Goal: Task Accomplishment & Management: Use online tool/utility

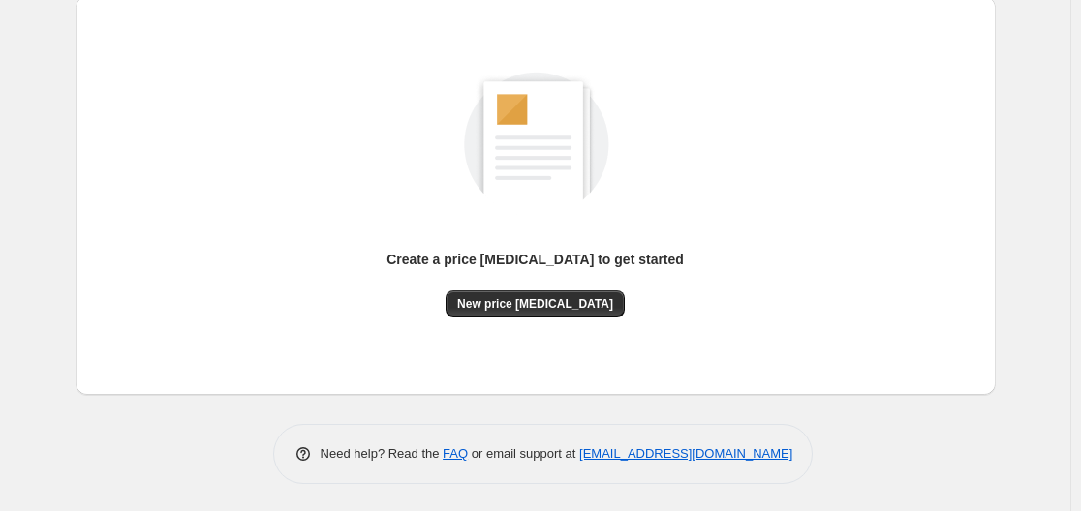
scroll to position [214, 0]
click at [517, 302] on span "New price [MEDICAL_DATA]" at bounding box center [535, 302] width 156 height 15
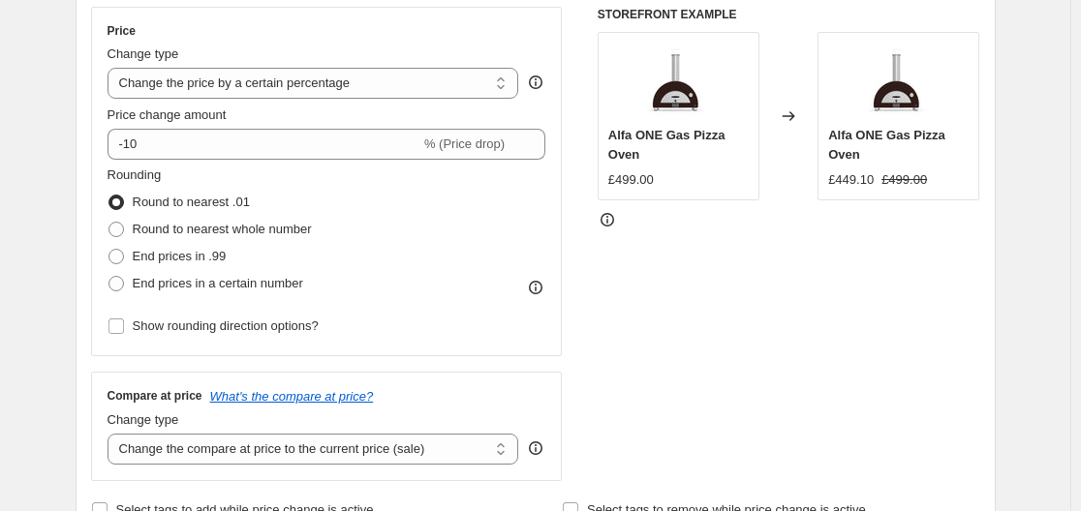
scroll to position [355, 0]
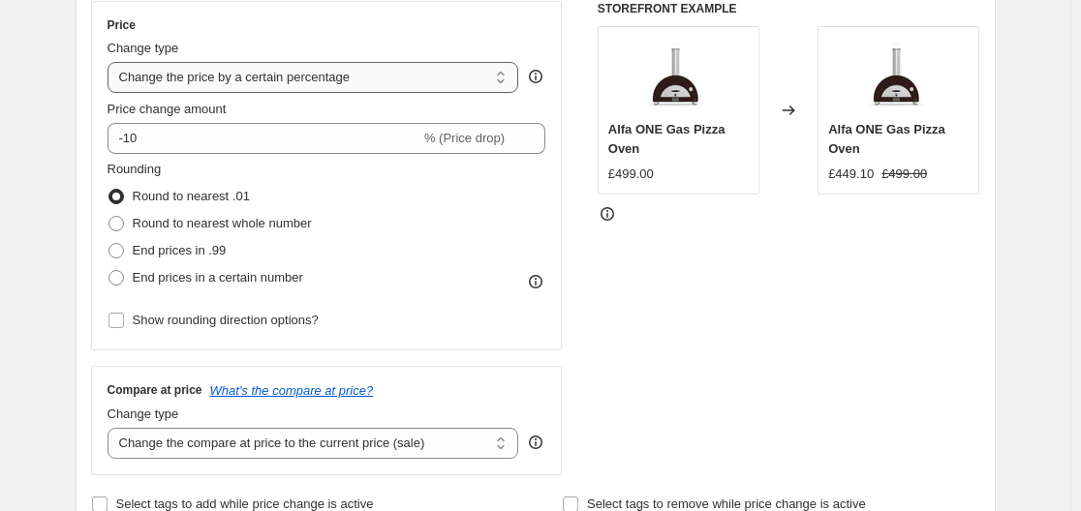
click at [288, 84] on select "Change the price to a certain amount Change the price by a certain amount Chang…" at bounding box center [313, 77] width 412 height 31
select select "to"
click at [111, 62] on select "Change the price to a certain amount Change the price by a certain amount Chang…" at bounding box center [313, 77] width 412 height 31
type input "80.00"
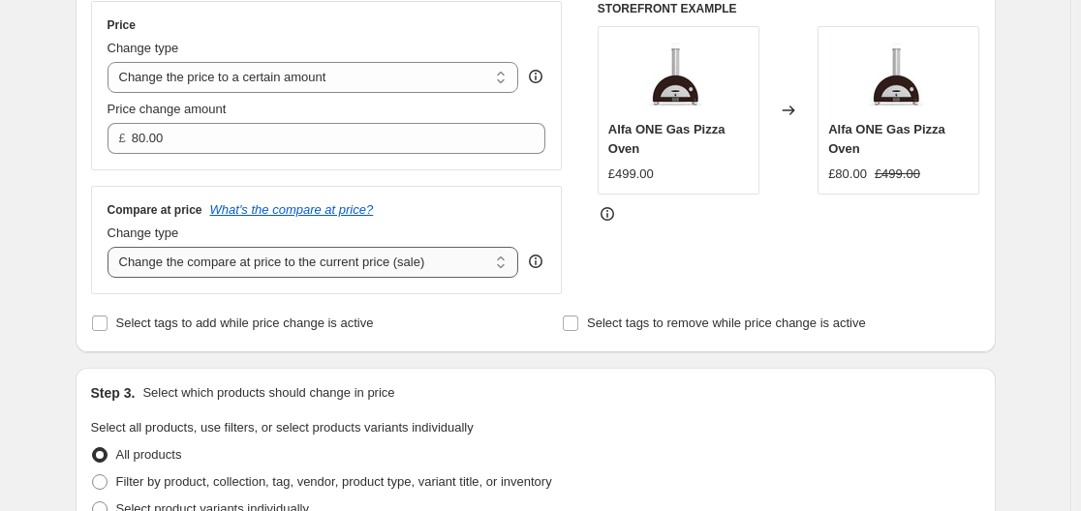
click at [267, 251] on select "Change the compare at price to the current price (sale) Change the compare at p…" at bounding box center [313, 262] width 412 height 31
select select "remove"
click at [111, 248] on select "Change the compare at price to the current price (sale) Change the compare at p…" at bounding box center [313, 262] width 412 height 31
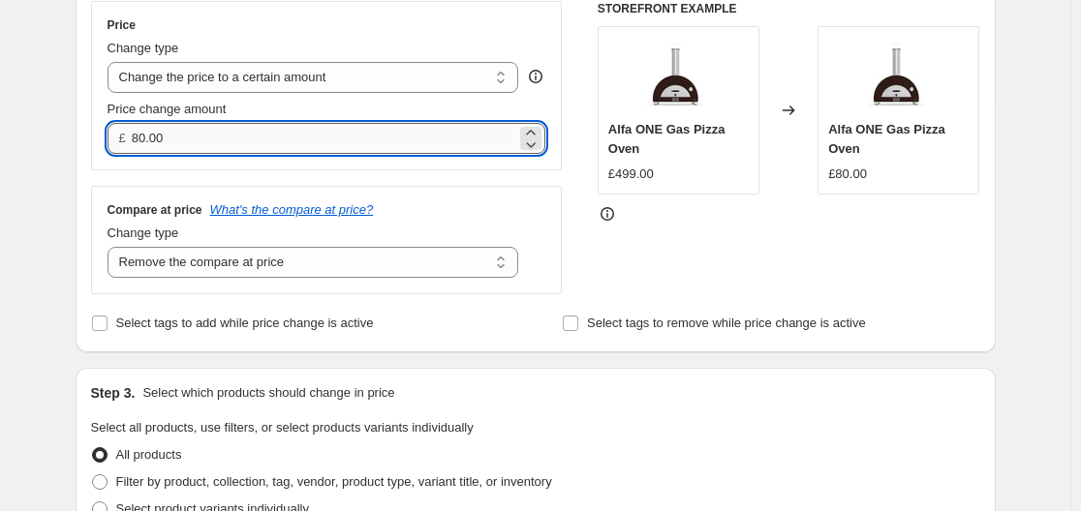
click at [209, 138] on input "80.00" at bounding box center [324, 138] width 384 height 31
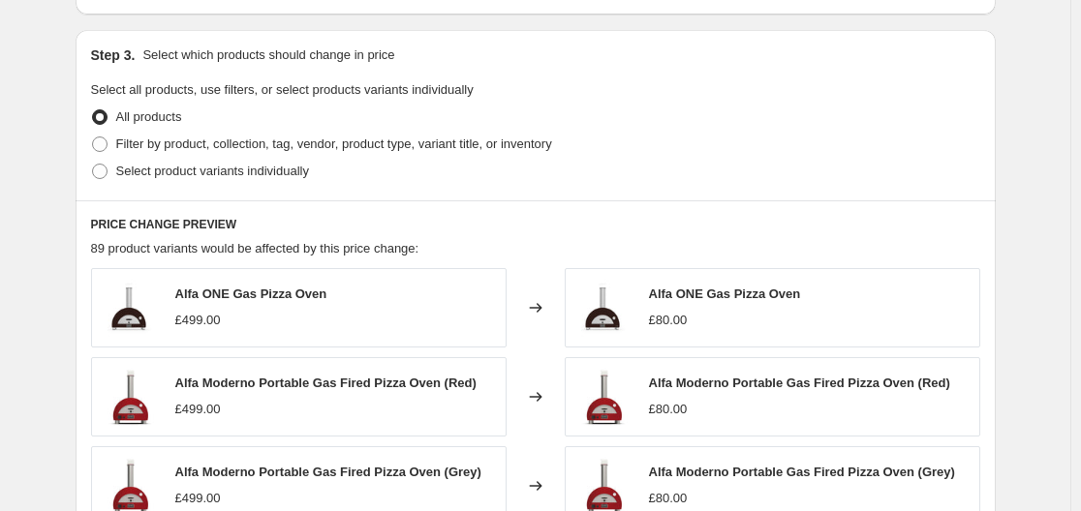
scroll to position [753, 0]
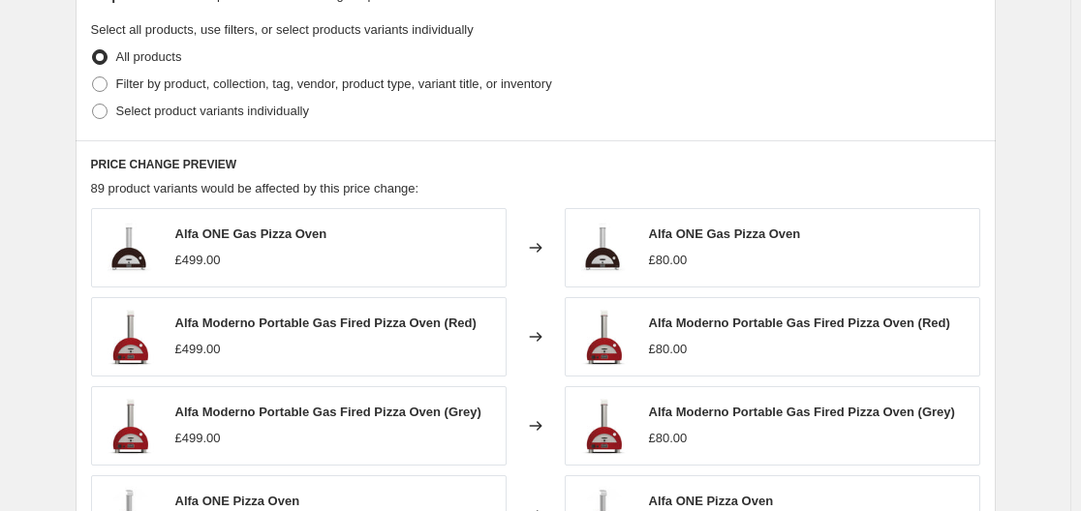
click at [382, 142] on div "PRICE CHANGE PREVIEW 89 product variants would be affected by this price change…" at bounding box center [536, 420] width 920 height 561
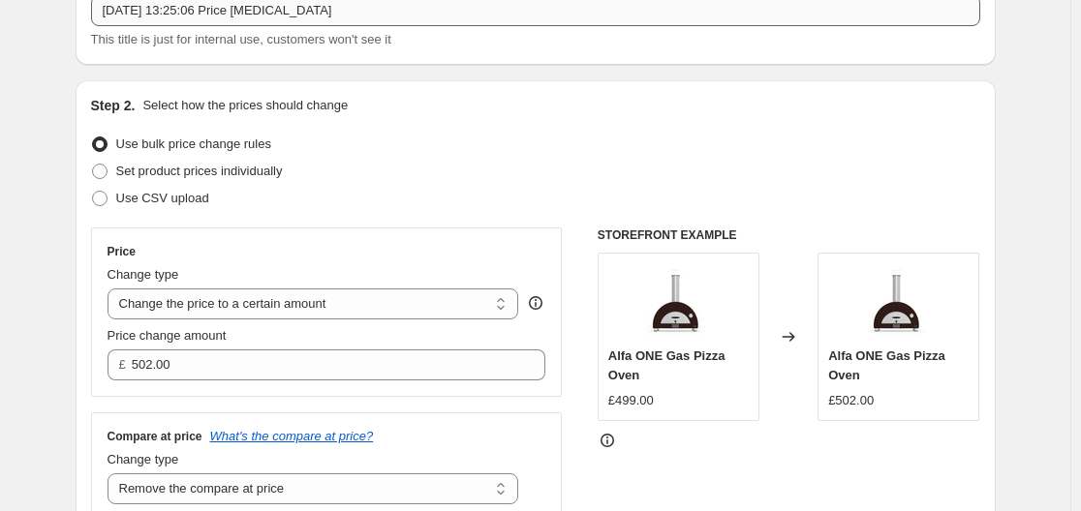
scroll to position [364, 0]
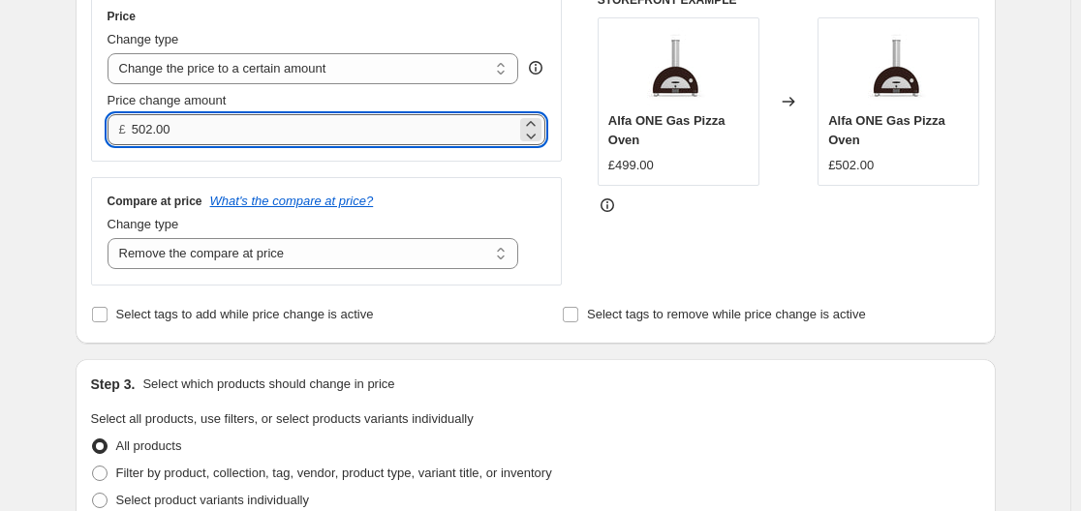
click at [213, 125] on input "502.00" at bounding box center [324, 129] width 384 height 31
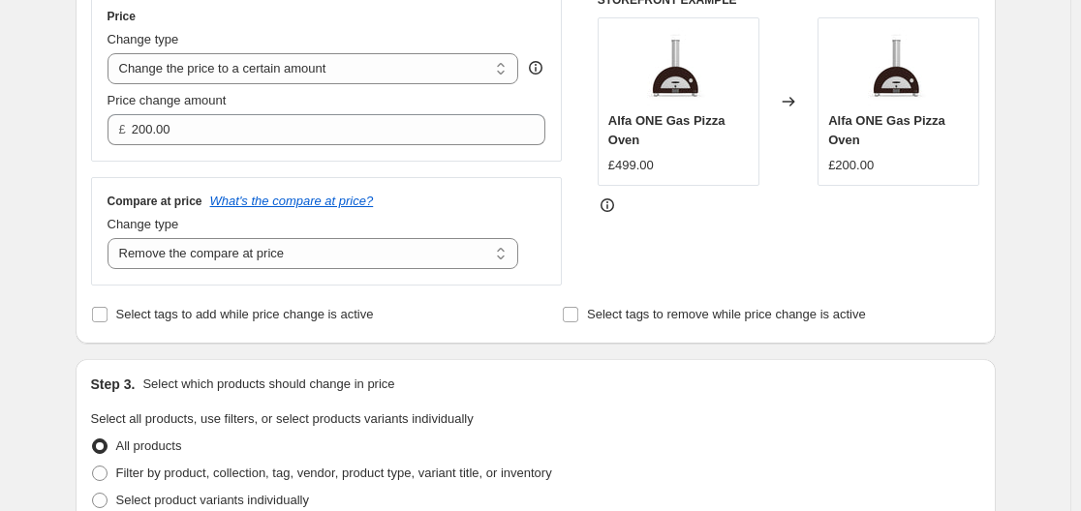
click at [203, 172] on div "Price Change type Change the price to a certain amount Change the price by a ce…" at bounding box center [327, 138] width 472 height 293
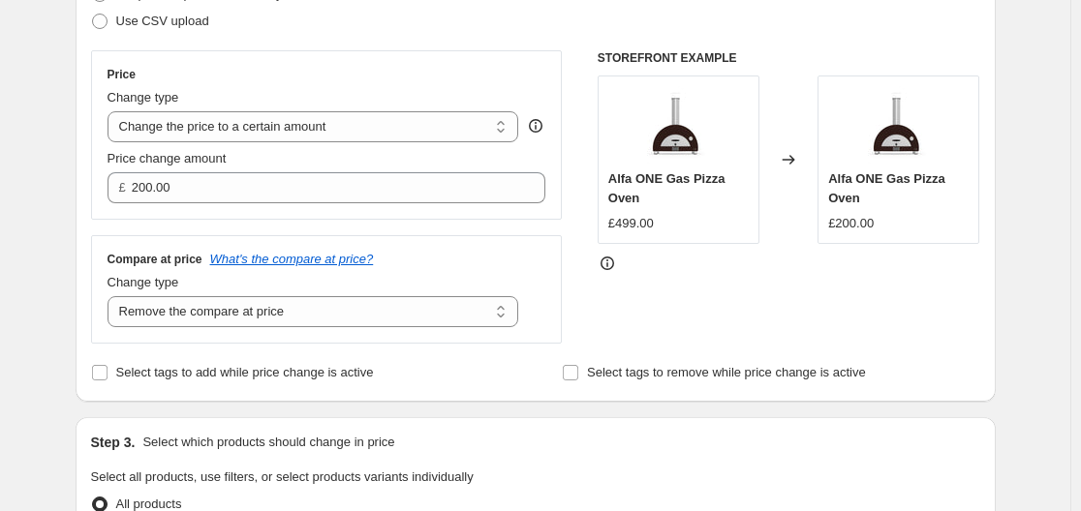
scroll to position [250, 0]
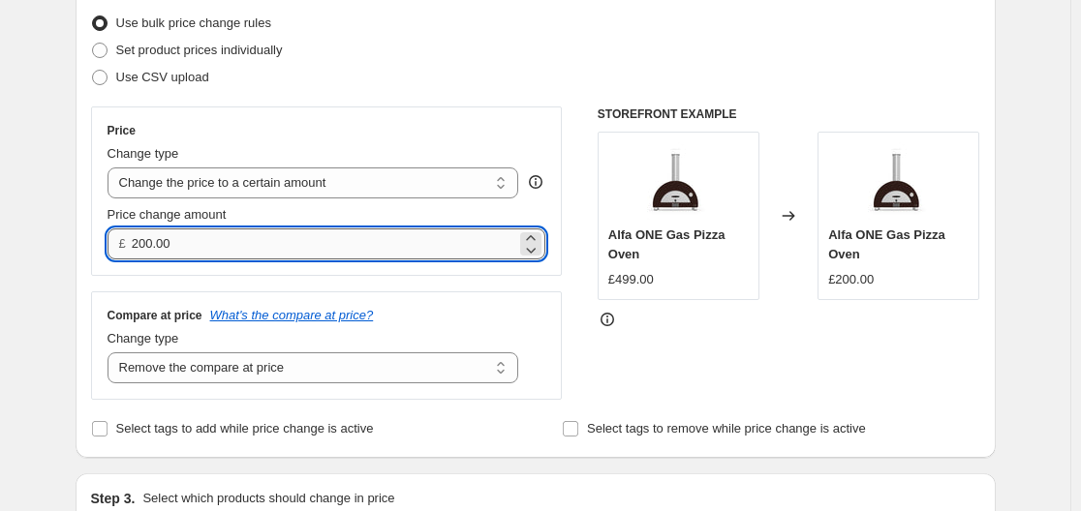
click at [243, 238] on input "200.00" at bounding box center [324, 244] width 384 height 31
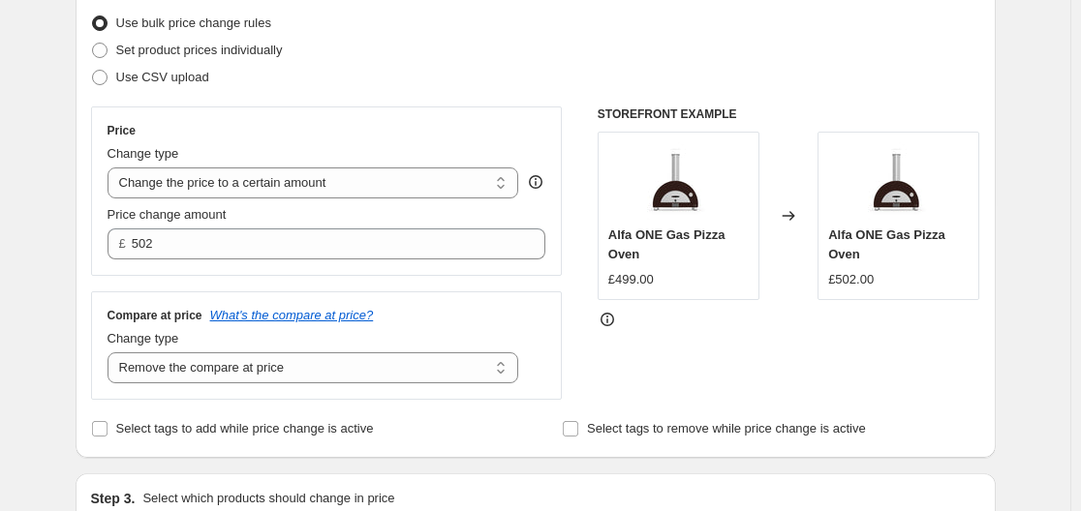
type input "502.00"
click at [457, 296] on div "Compare at price What's the compare at price? Change type Change the compare at…" at bounding box center [327, 345] width 472 height 108
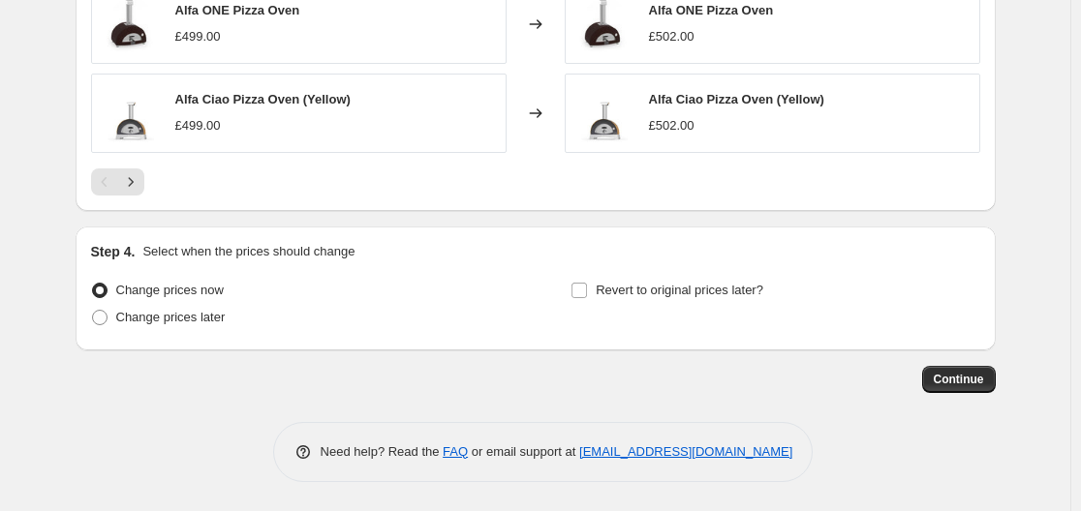
scroll to position [1244, 0]
click at [968, 378] on span "Continue" at bounding box center [958, 379] width 50 height 15
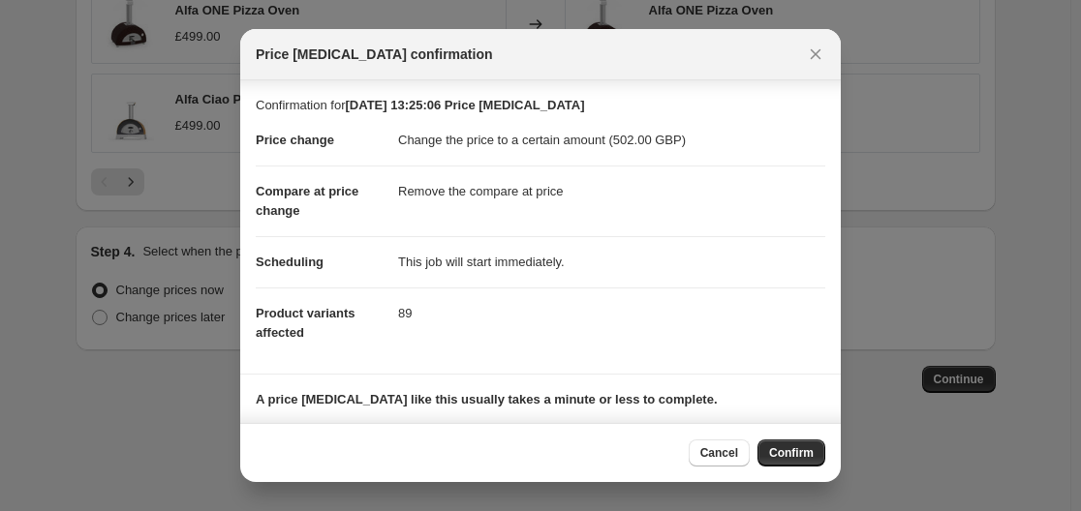
scroll to position [125, 0]
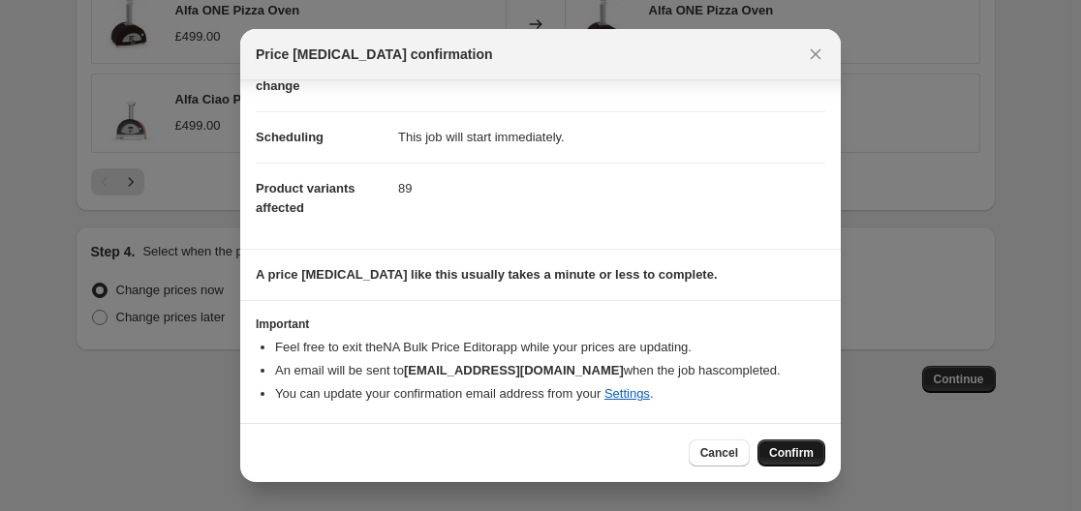
click at [788, 450] on span "Confirm" at bounding box center [791, 452] width 45 height 15
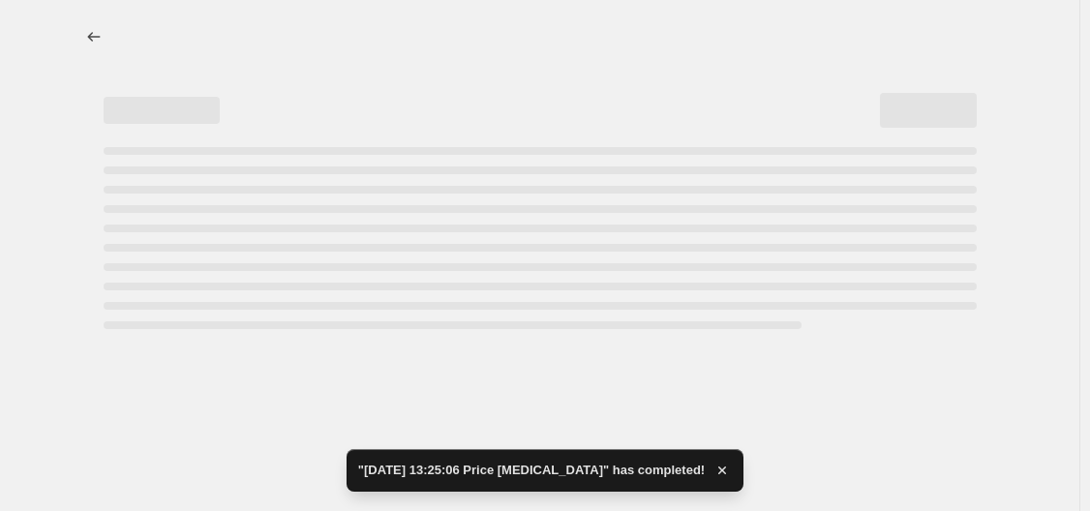
select select "remove"
